Goal: Transaction & Acquisition: Purchase product/service

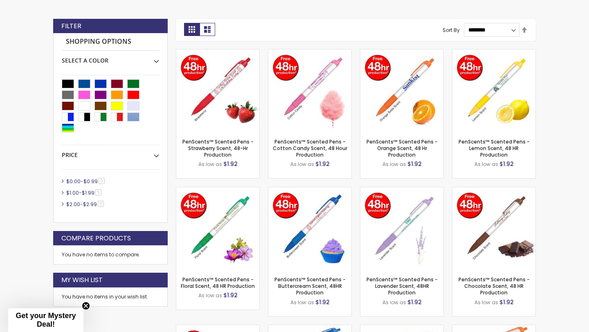
scroll to position [223, 0]
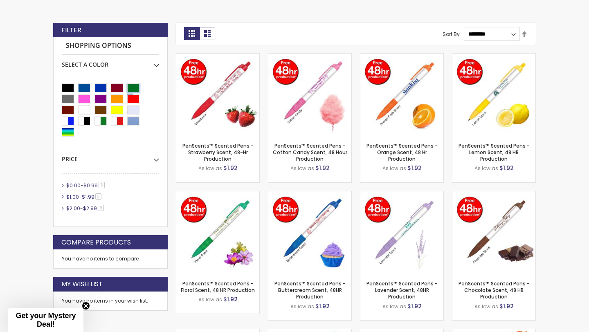
click at [131, 89] on div "Green" at bounding box center [133, 87] width 12 height 9
click at [69, 135] on div "Assorted" at bounding box center [68, 132] width 12 height 9
click at [105, 185] on span "3 item" at bounding box center [102, 185] width 6 height 6
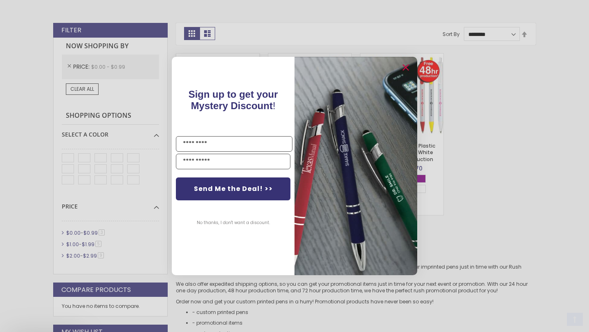
scroll to position [223, 0]
click at [222, 223] on button "No thanks, I don't want a discount." at bounding box center [233, 223] width 81 height 20
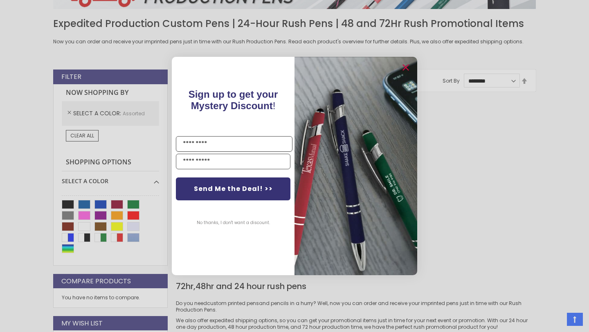
scroll to position [192, 0]
